Goal: Task Accomplishment & Management: Manage account settings

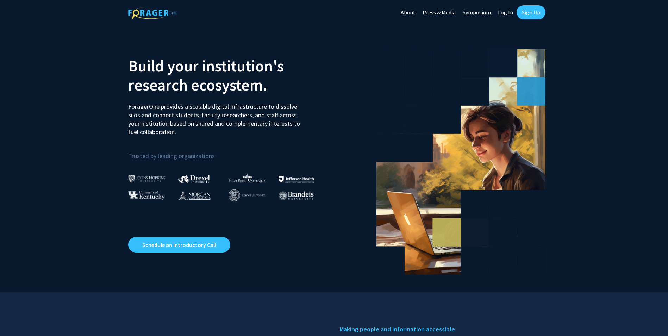
click at [503, 10] on link "Log In" at bounding box center [505, 12] width 22 height 25
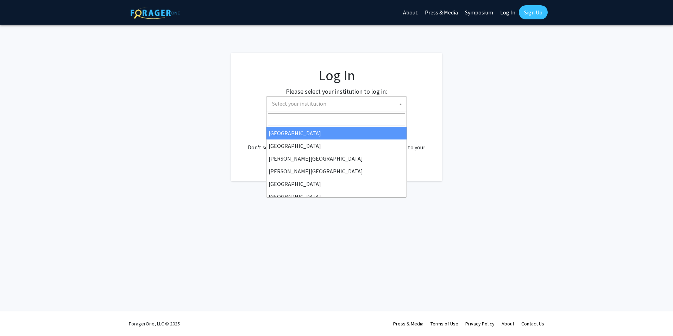
click at [358, 105] on span "Select your institution" at bounding box center [337, 103] width 137 height 14
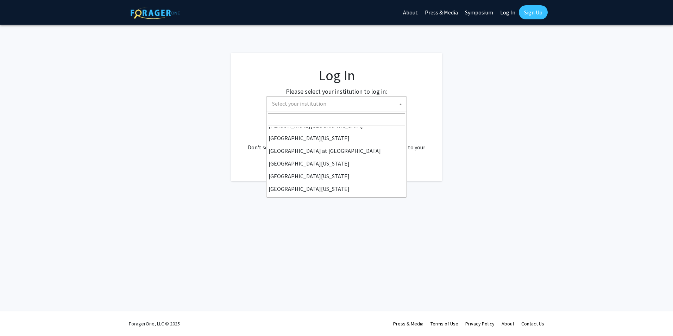
scroll to position [246, 0]
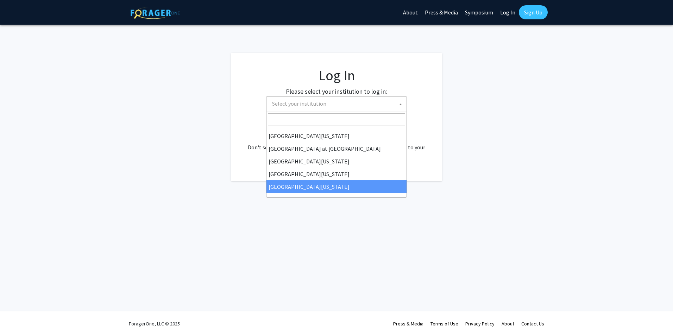
select select "33"
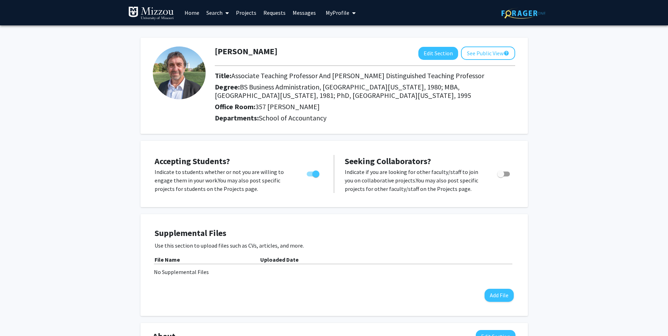
click at [308, 176] on span "Toggle" at bounding box center [313, 173] width 13 height 5
click at [310, 176] on input "Would you like to permit student requests?" at bounding box center [310, 176] width 0 height 0
checkbox input "false"
click at [439, 54] on button "Edit Section" at bounding box center [438, 53] width 40 height 13
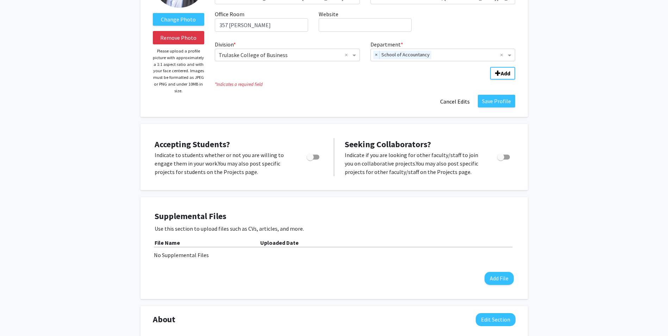
scroll to position [91, 0]
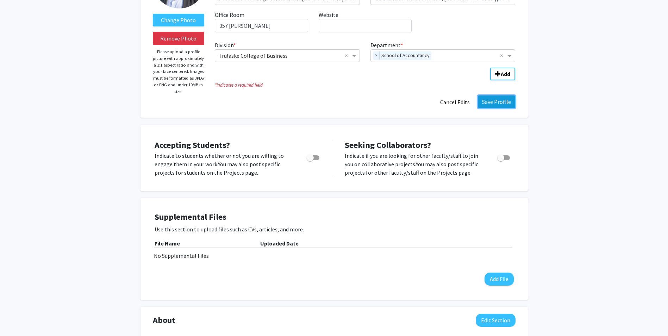
click at [506, 101] on button "Save Profile" at bounding box center [496, 101] width 37 height 13
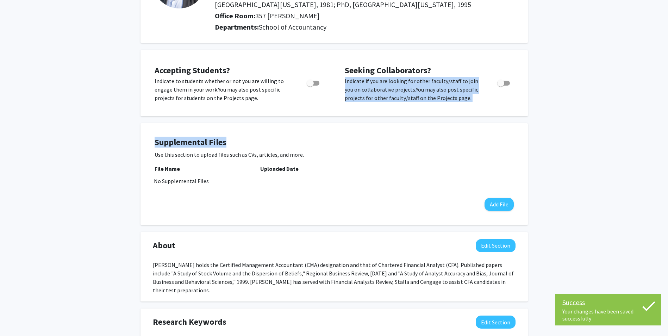
drag, startPoint x: 667, startPoint y: 119, endPoint x: 670, endPoint y: 54, distance: 64.8
click at [668, 54] on html "Success Your changes have been saved successfully Your changes have been saved …" at bounding box center [334, 77] width 668 height 336
click at [654, 71] on div "Chris Prestigiacomo Edit Section See Public View help Title: Associate Teaching…" at bounding box center [334, 232] width 668 height 595
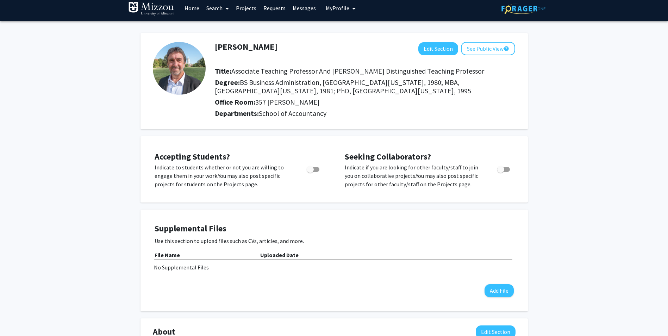
scroll to position [0, 0]
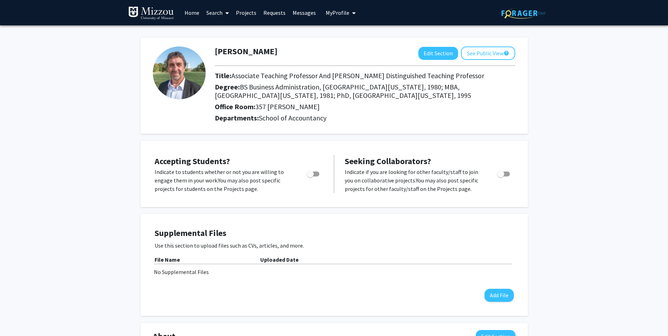
click at [341, 12] on span "My Profile" at bounding box center [338, 12] width 24 height 7
click at [342, 69] on link "Log Out" at bounding box center [362, 65] width 63 height 8
